Goal: Task Accomplishment & Management: Manage account settings

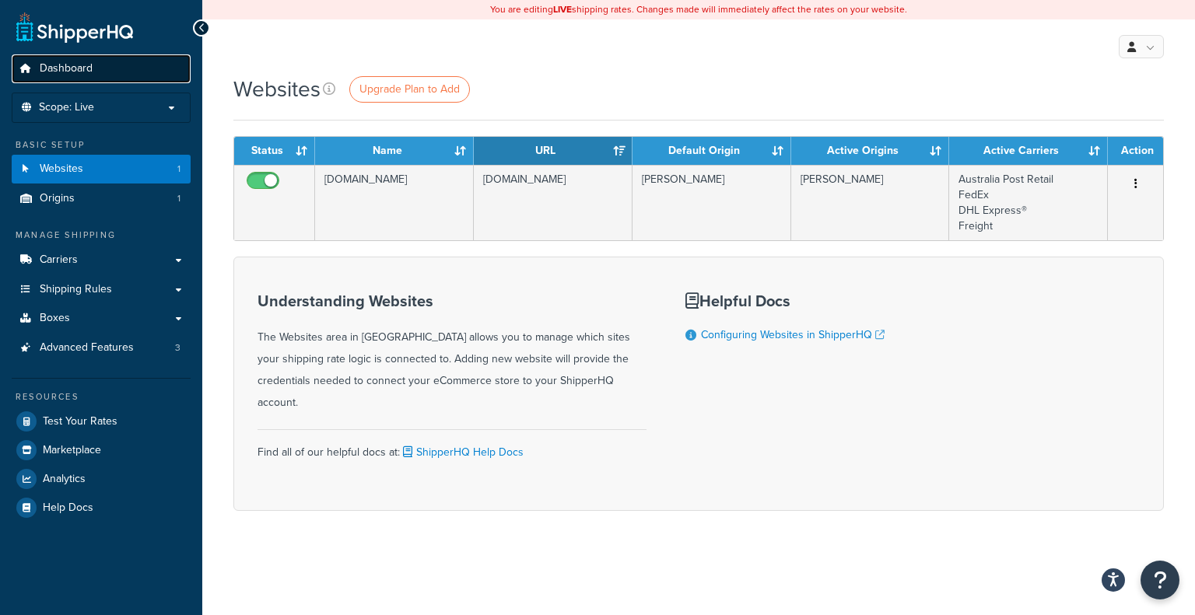
click at [64, 68] on span "Dashboard" at bounding box center [66, 68] width 53 height 13
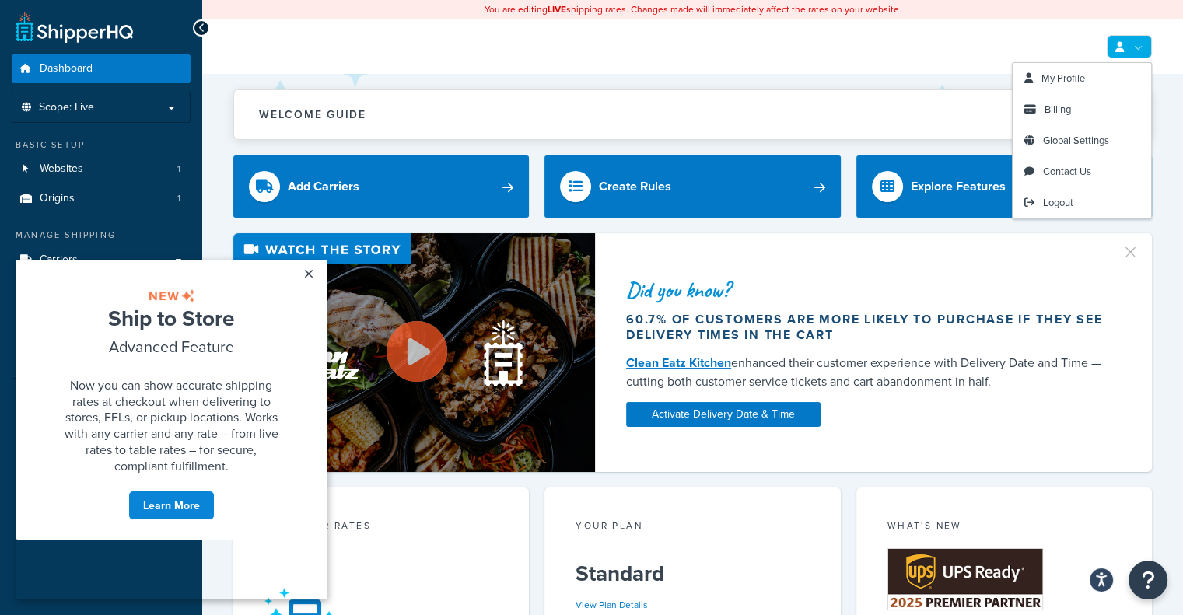
click at [1135, 38] on link at bounding box center [1129, 46] width 45 height 23
click at [1064, 109] on span "Billing" at bounding box center [1058, 109] width 26 height 15
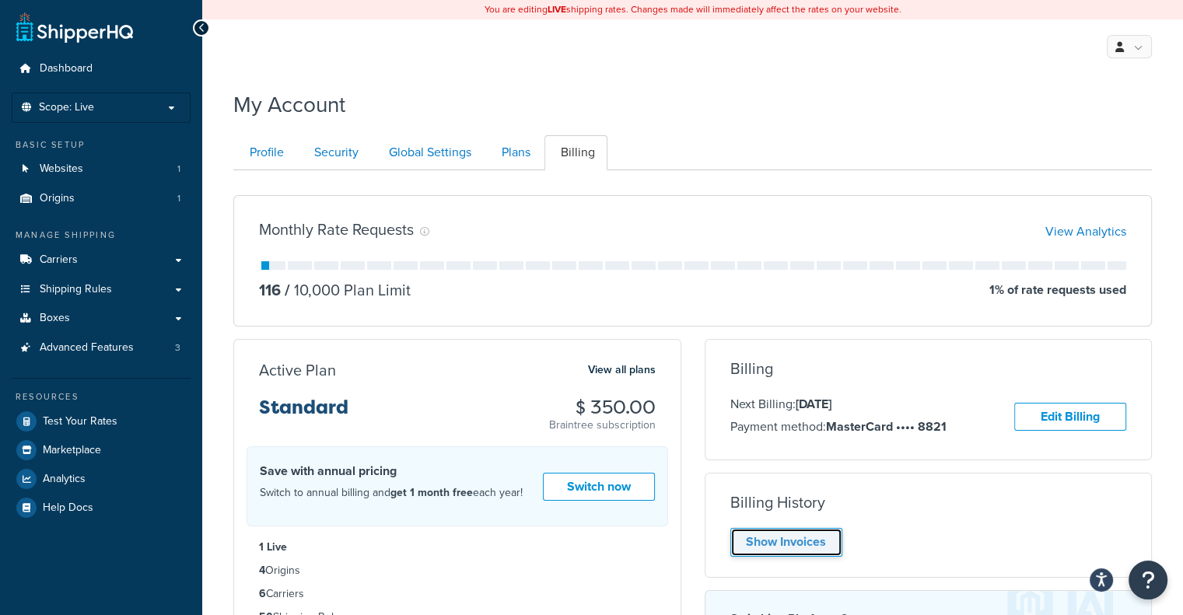
click at [783, 540] on link "Show Invoices" at bounding box center [787, 542] width 112 height 29
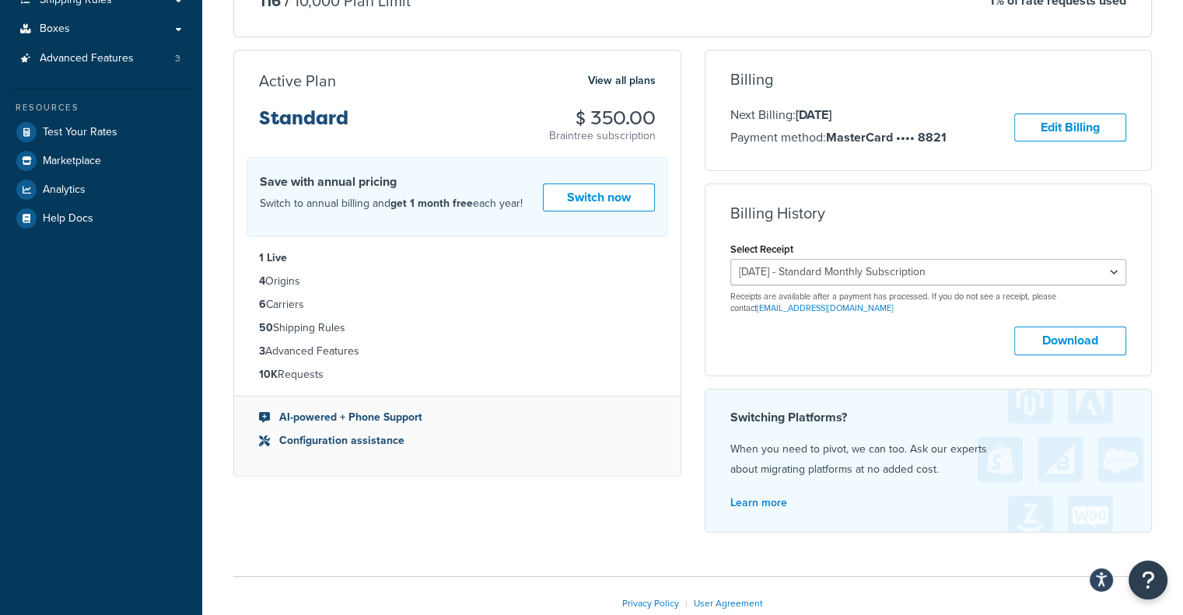
scroll to position [300, 0]
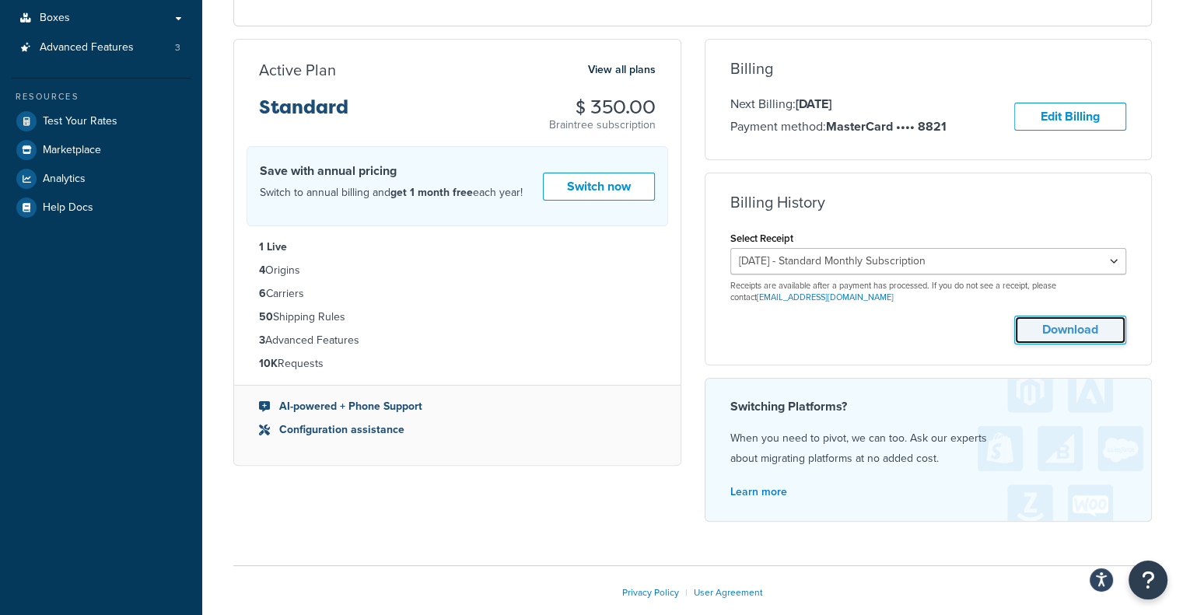
click at [1056, 326] on button "Download" at bounding box center [1071, 330] width 112 height 29
